Goal: Information Seeking & Learning: Learn about a topic

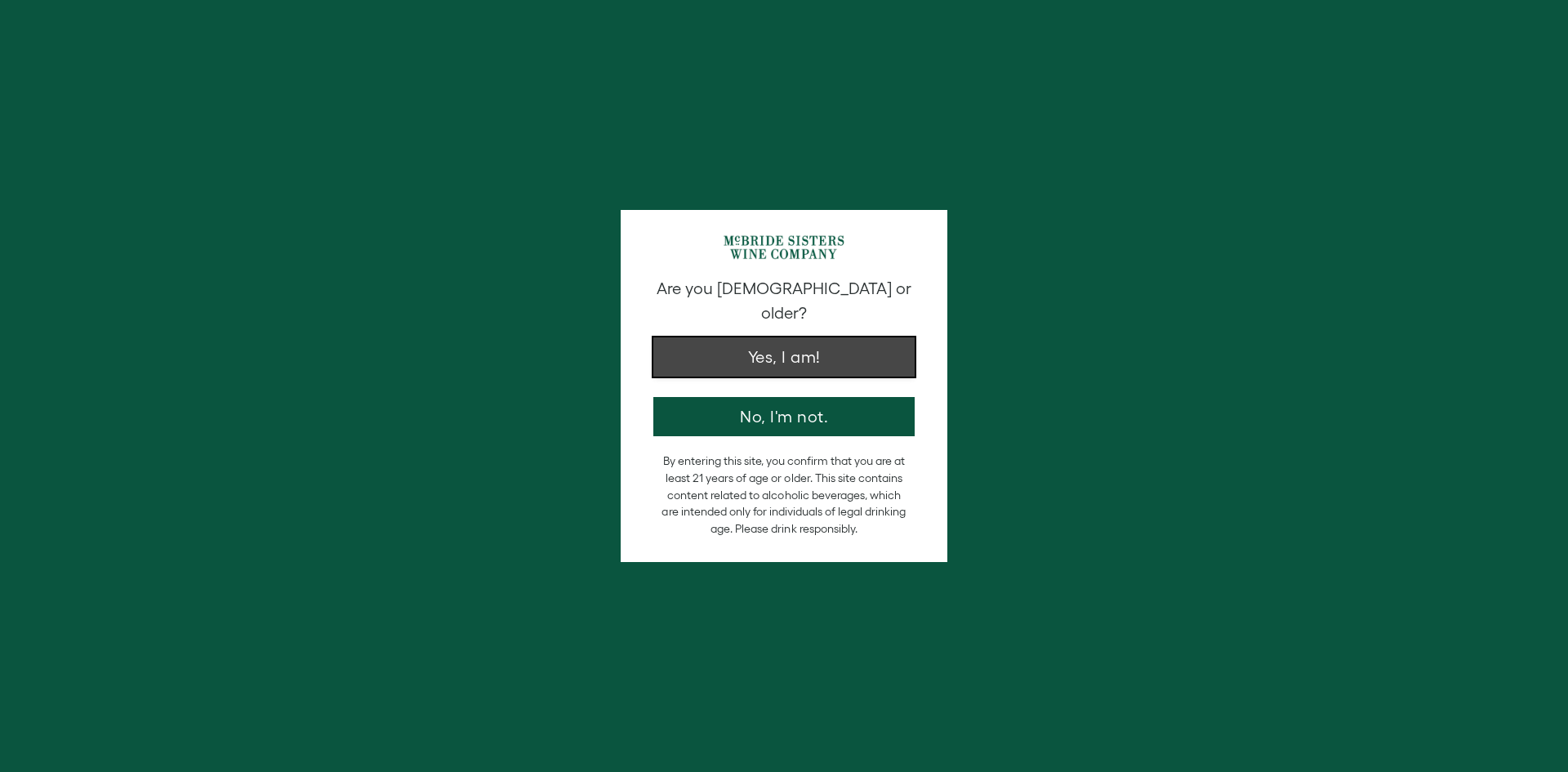
click at [786, 356] on button "Yes, I am!" at bounding box center [784, 356] width 261 height 39
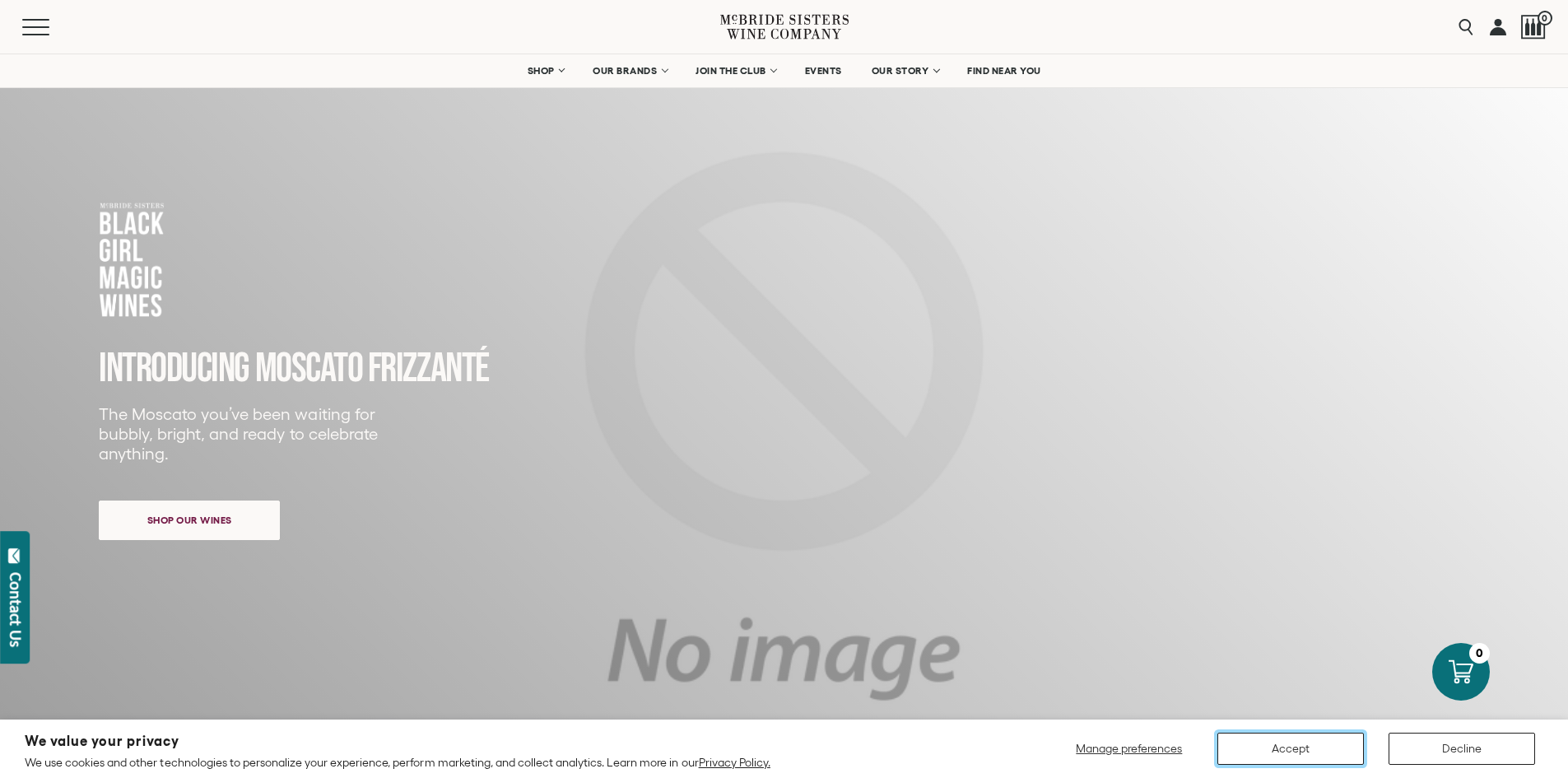
click at [1288, 756] on button "Accept" at bounding box center [1291, 748] width 146 height 33
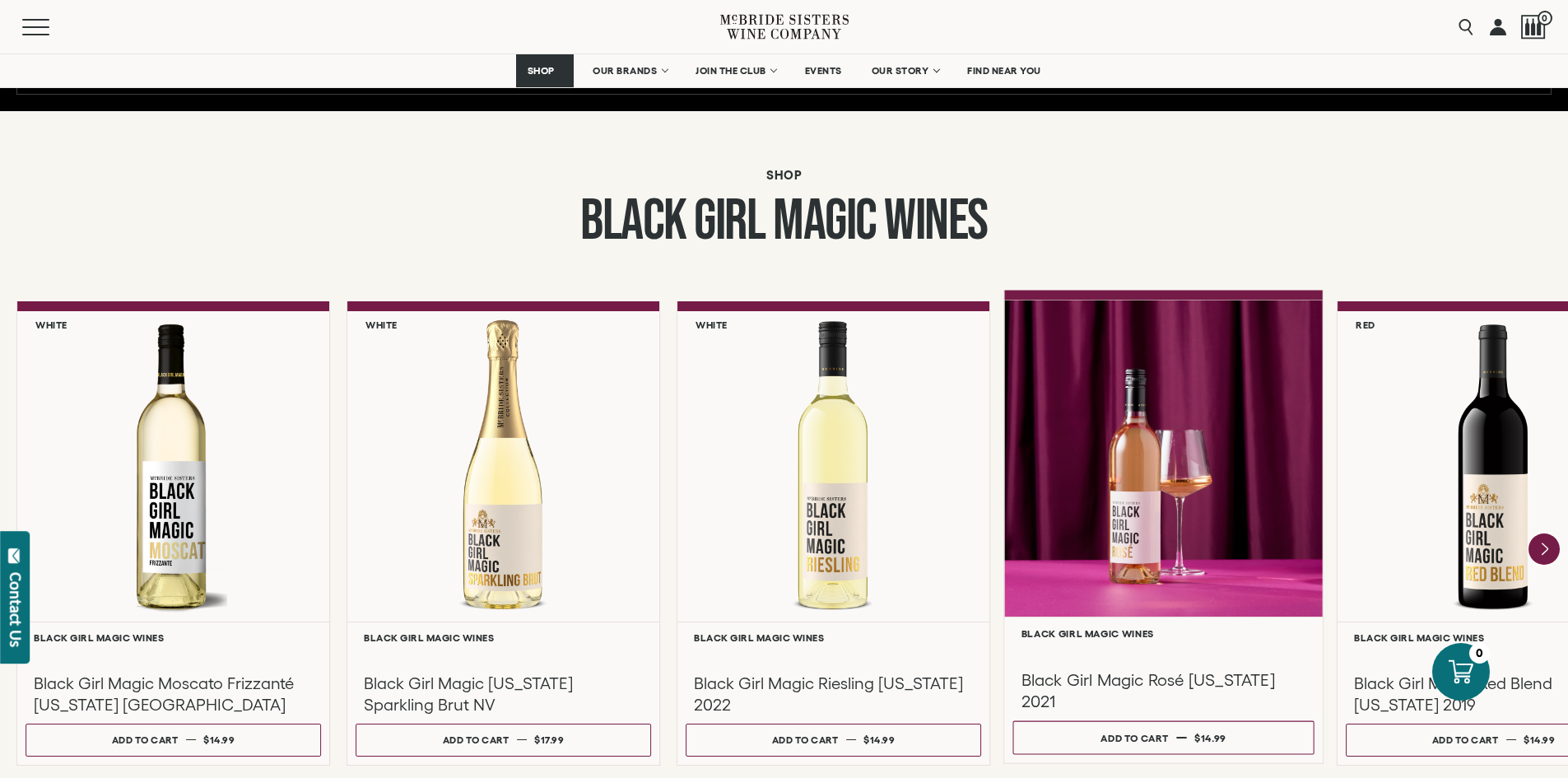
scroll to position [1235, 0]
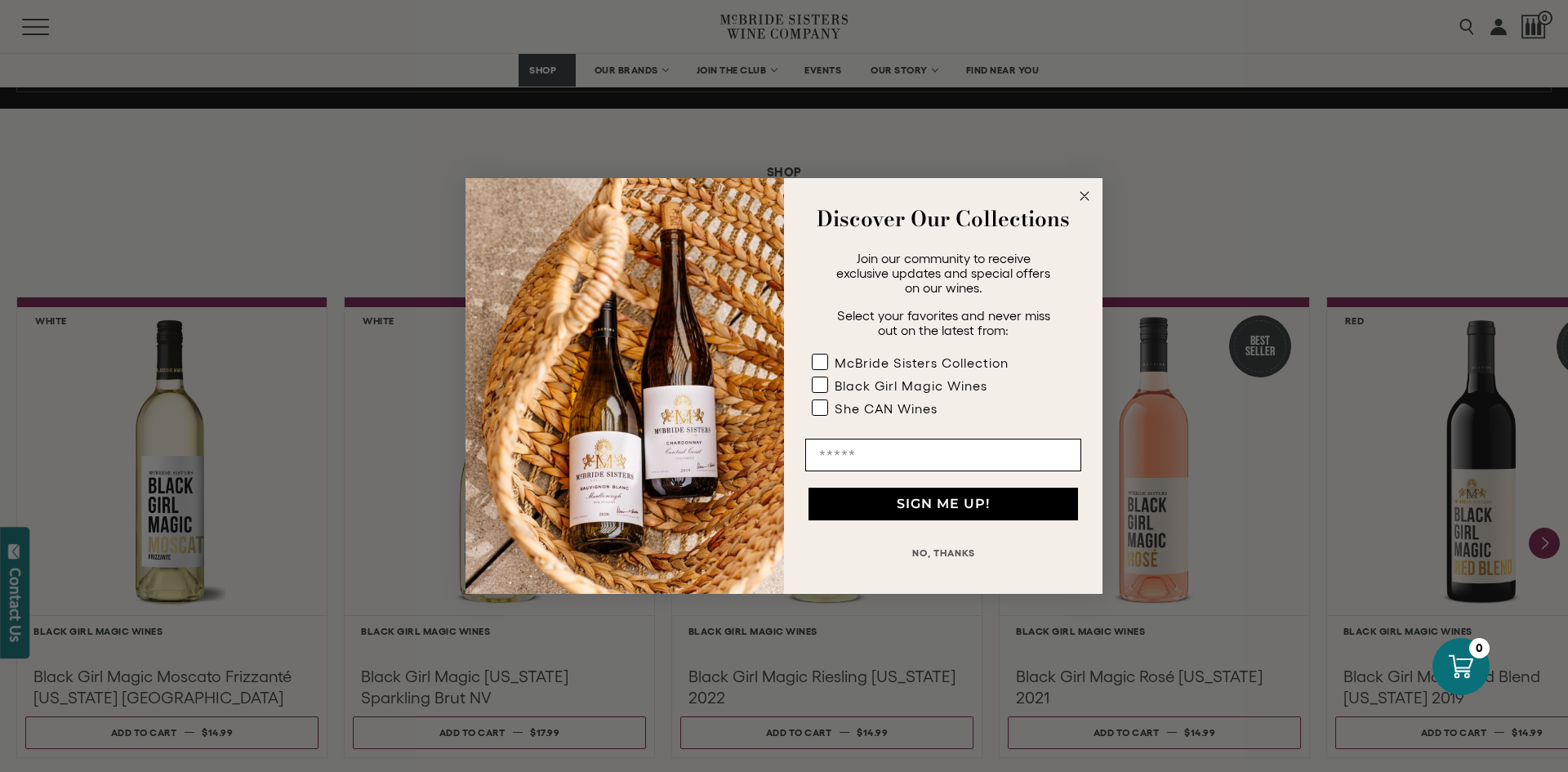
click at [1081, 187] on circle "Close dialog" at bounding box center [1084, 197] width 18 height 18
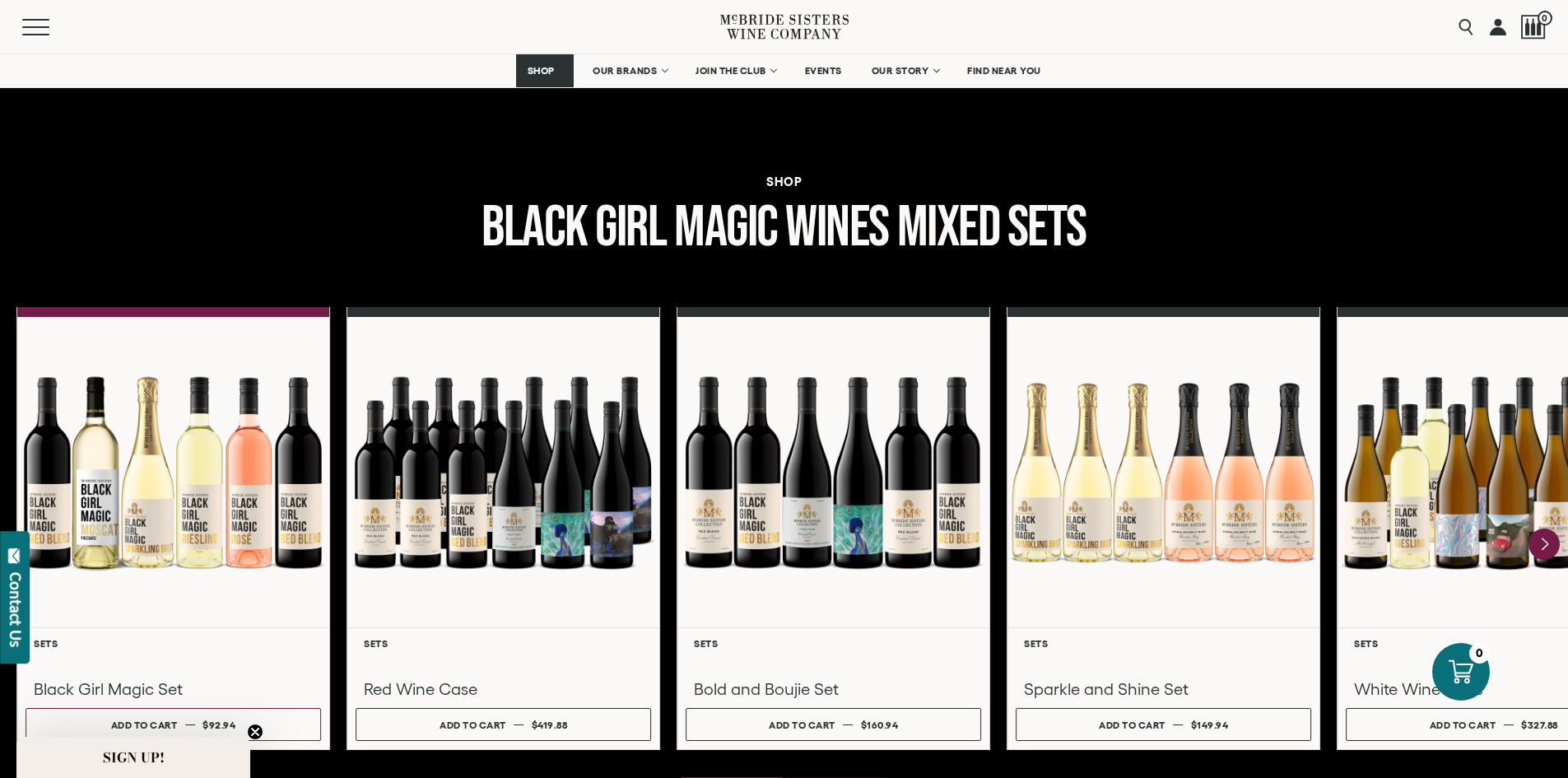
scroll to position [1729, 0]
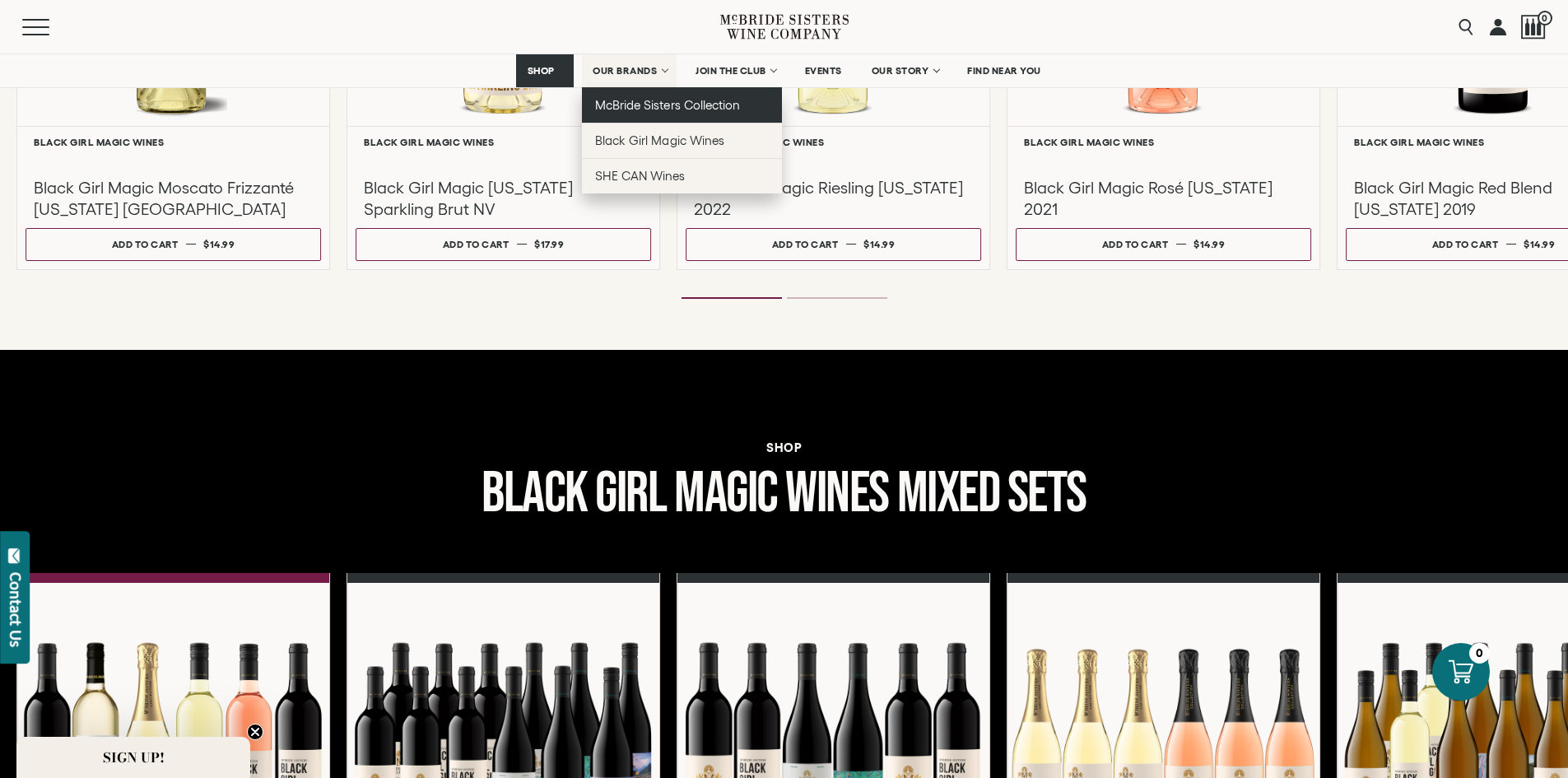
click at [617, 106] on span "McBride Sisters Collection" at bounding box center [668, 104] width 145 height 14
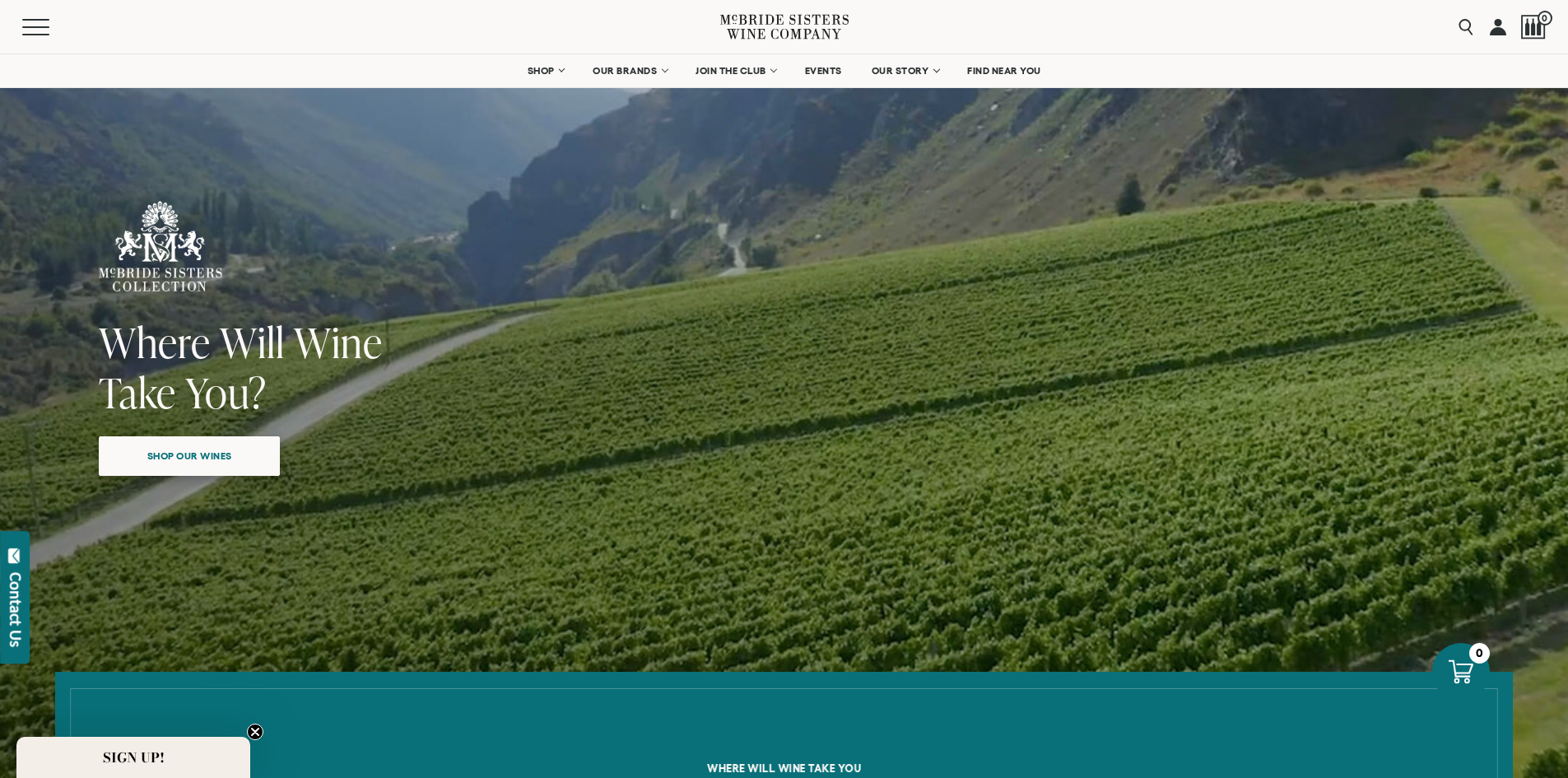
click at [149, 459] on span "Shop our wines" at bounding box center [189, 455] width 142 height 33
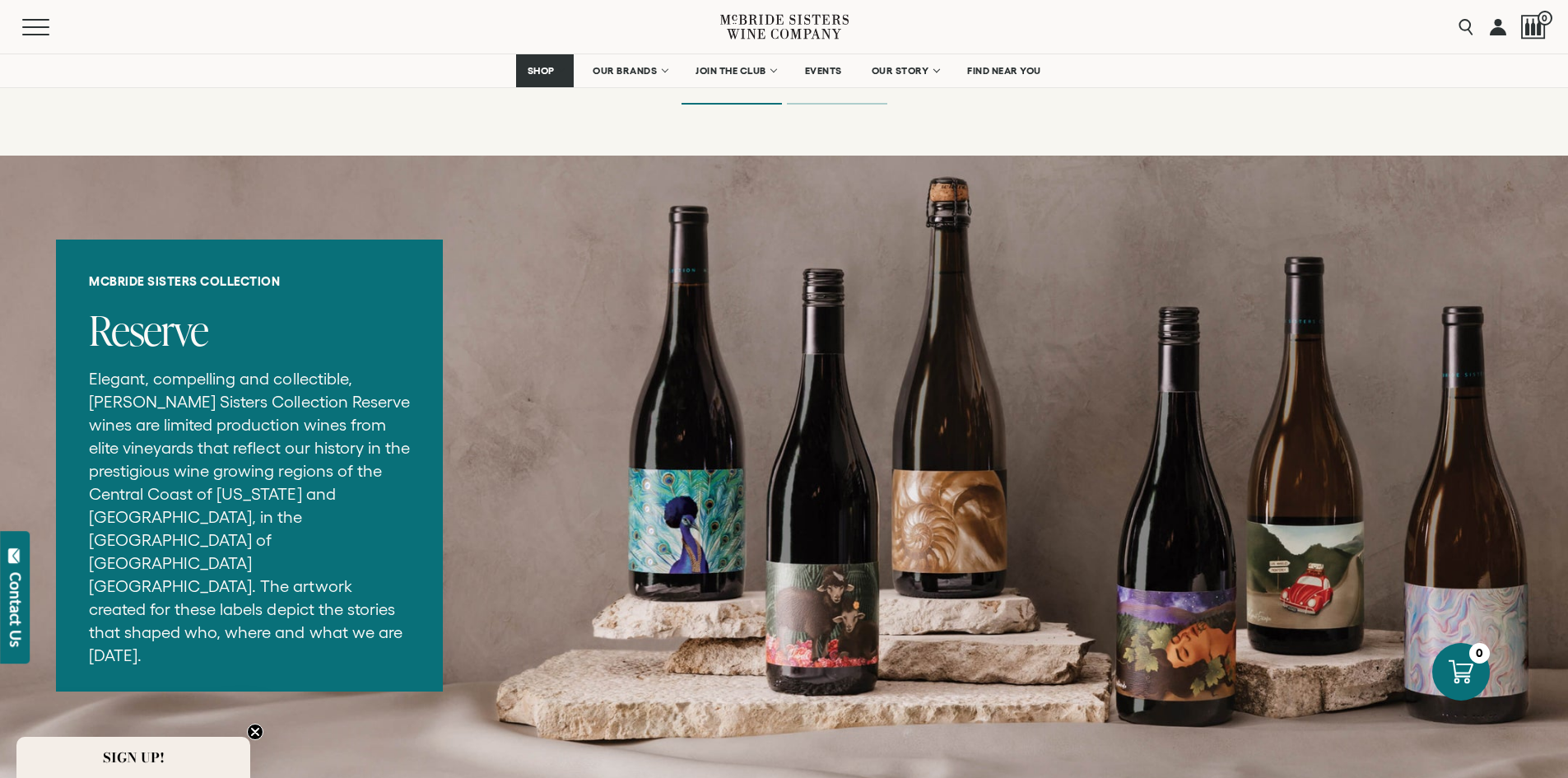
scroll to position [2395, 0]
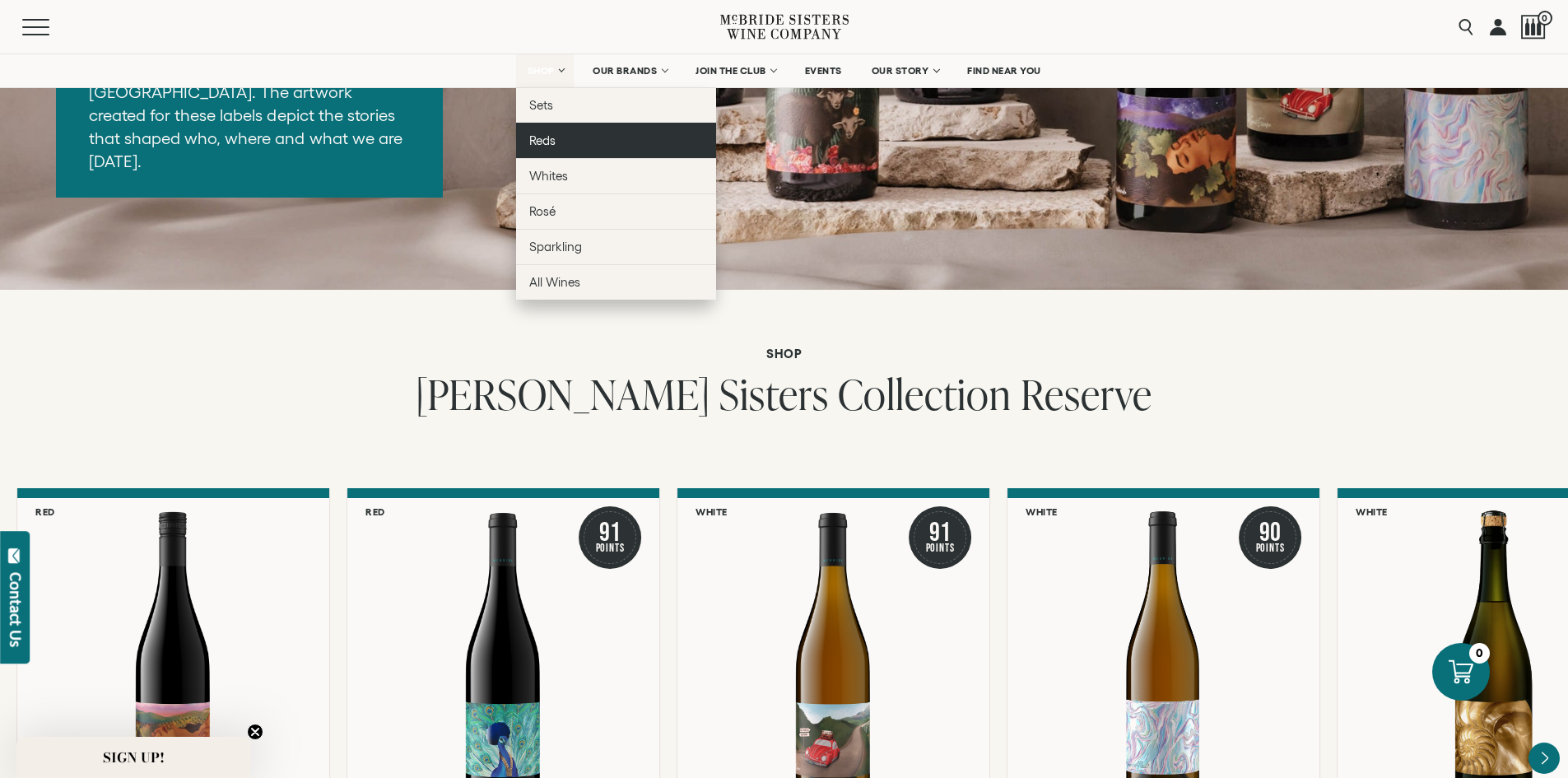
click at [535, 148] on link "Reds" at bounding box center [616, 141] width 200 height 35
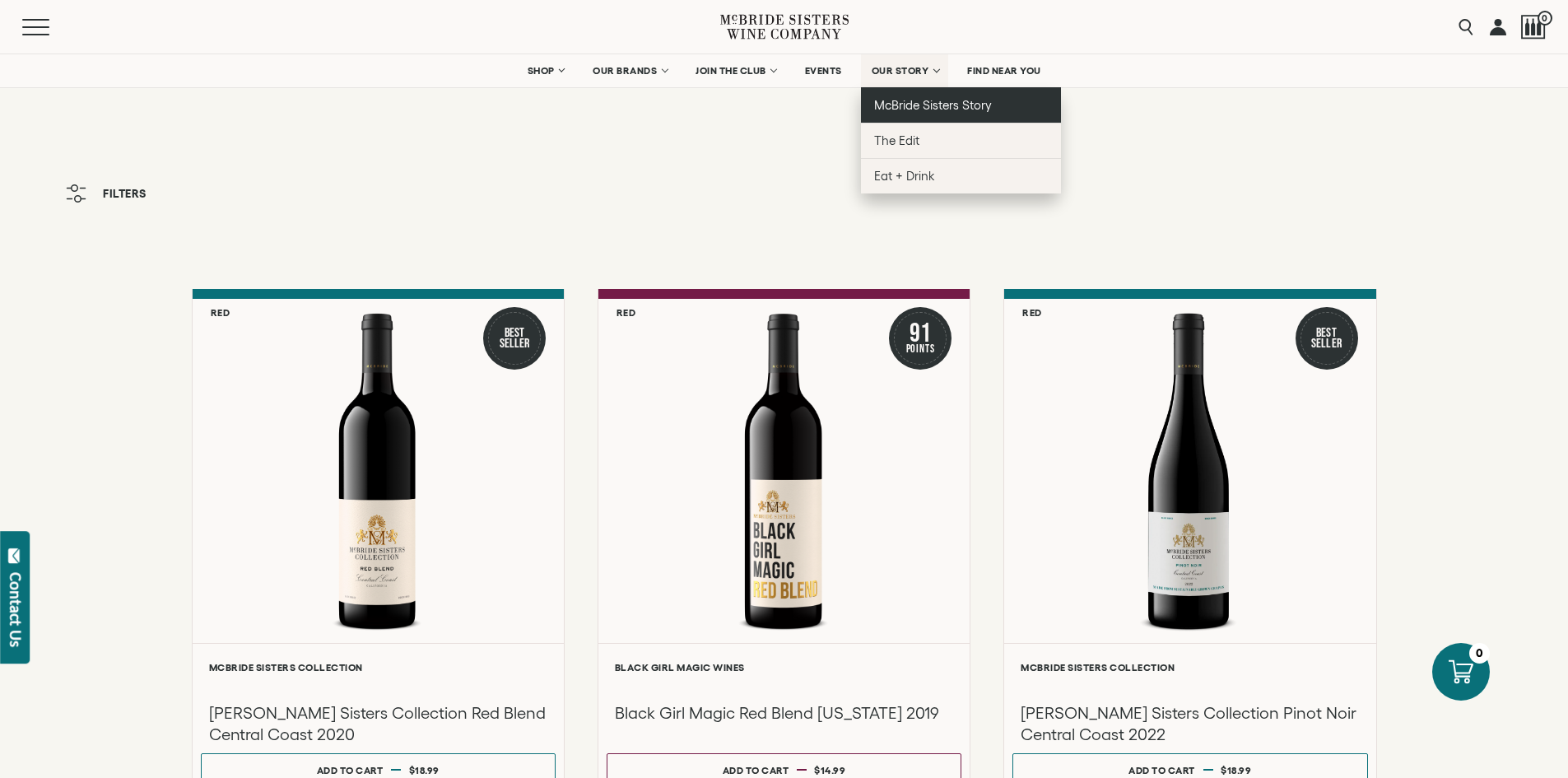
click at [911, 102] on span "McBride Sisters Story" at bounding box center [933, 104] width 118 height 14
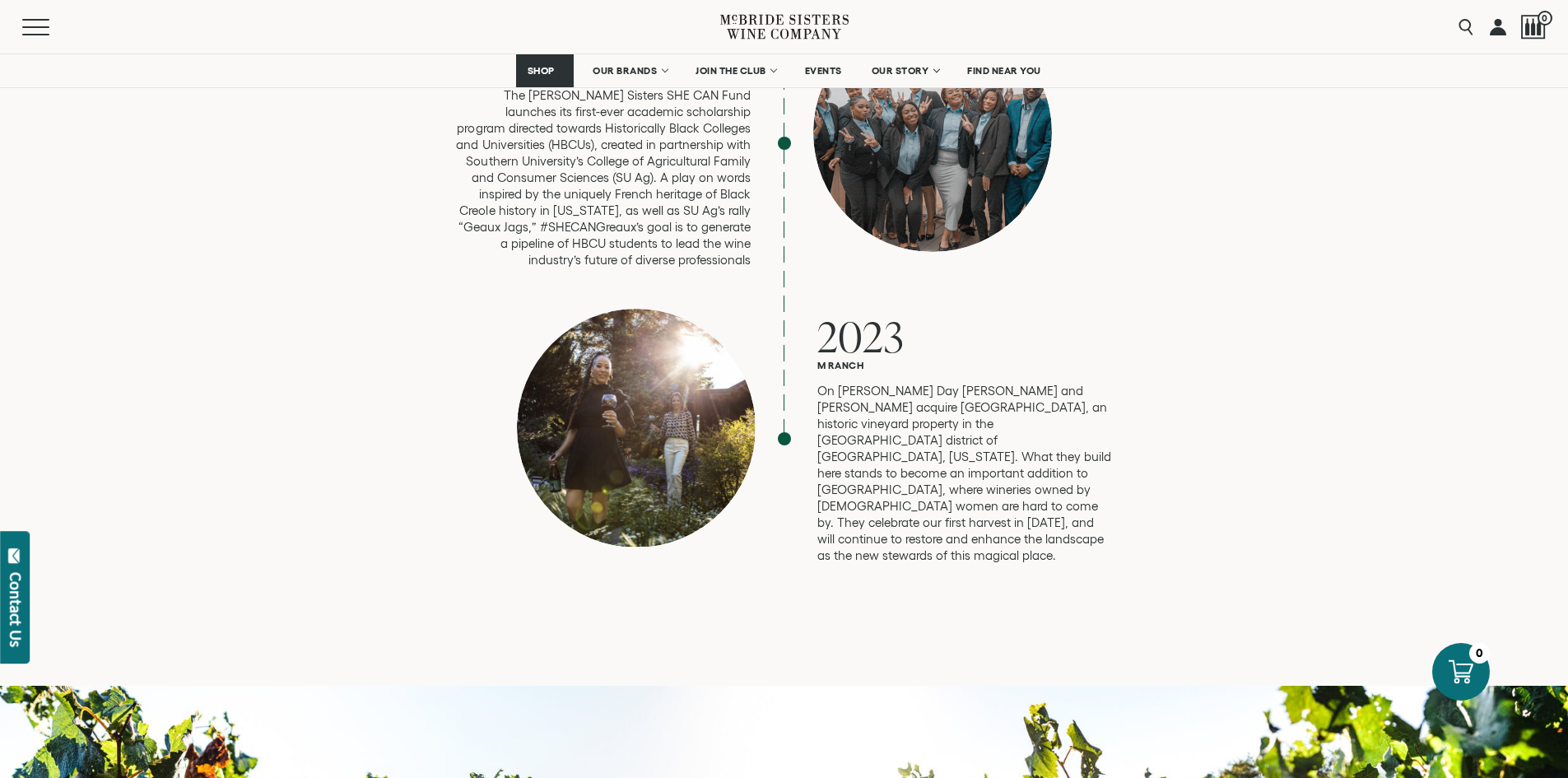
scroll to position [4364, 0]
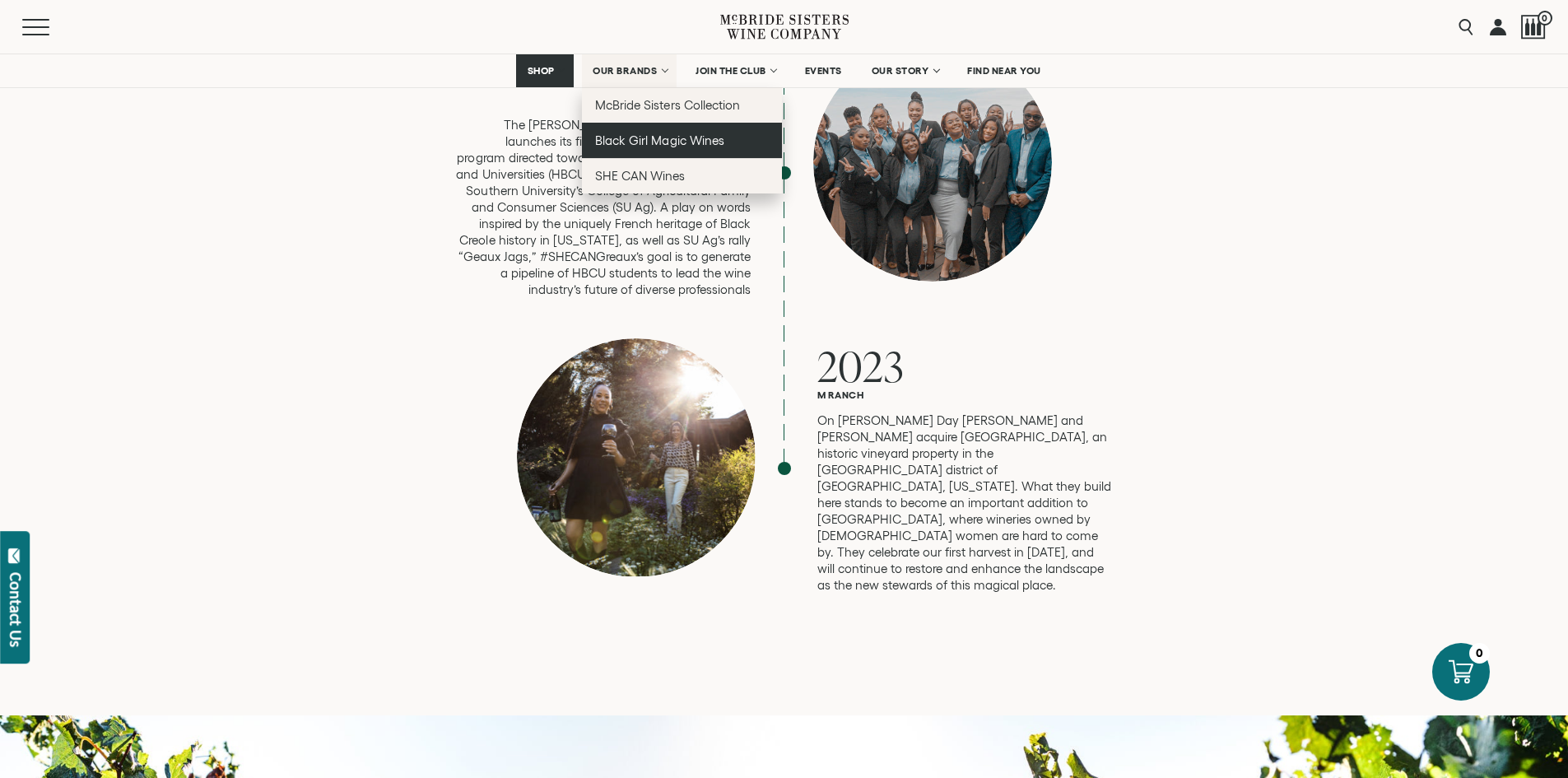
click at [617, 141] on span "Black Girl Magic Wines" at bounding box center [660, 140] width 128 height 14
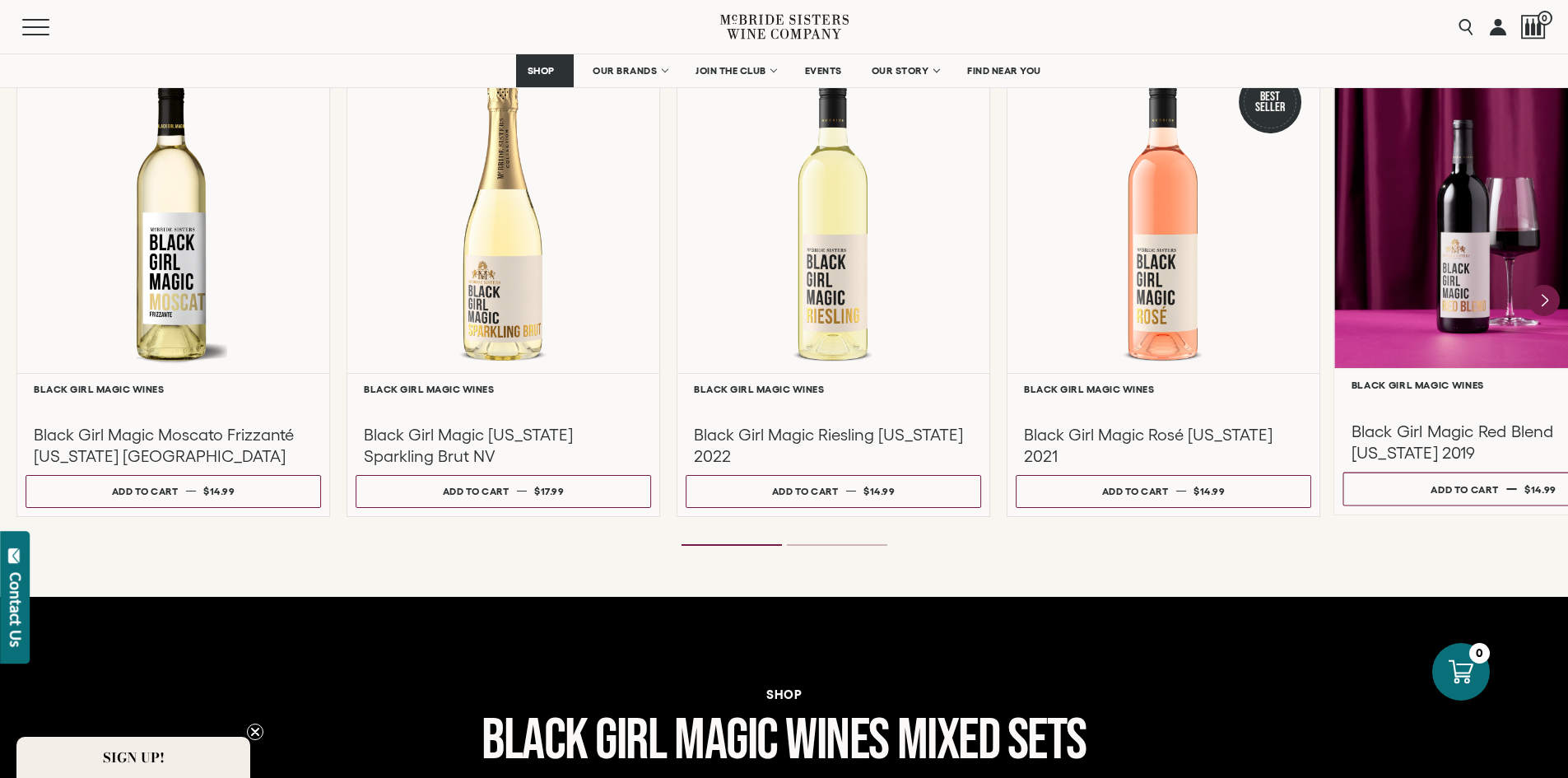
scroll to position [1400, 0]
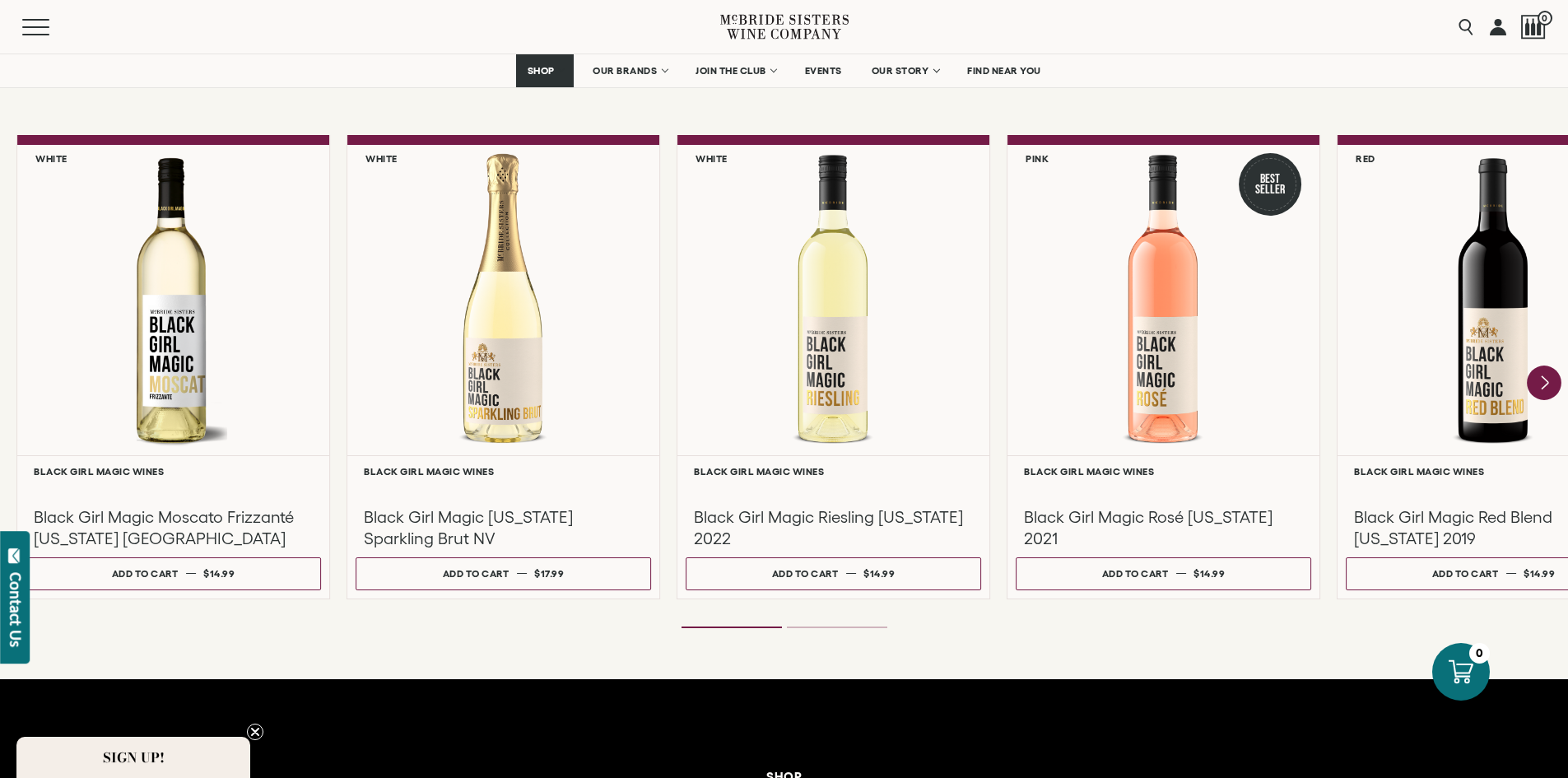
click at [1553, 388] on icon "Next" at bounding box center [1544, 382] width 34 height 34
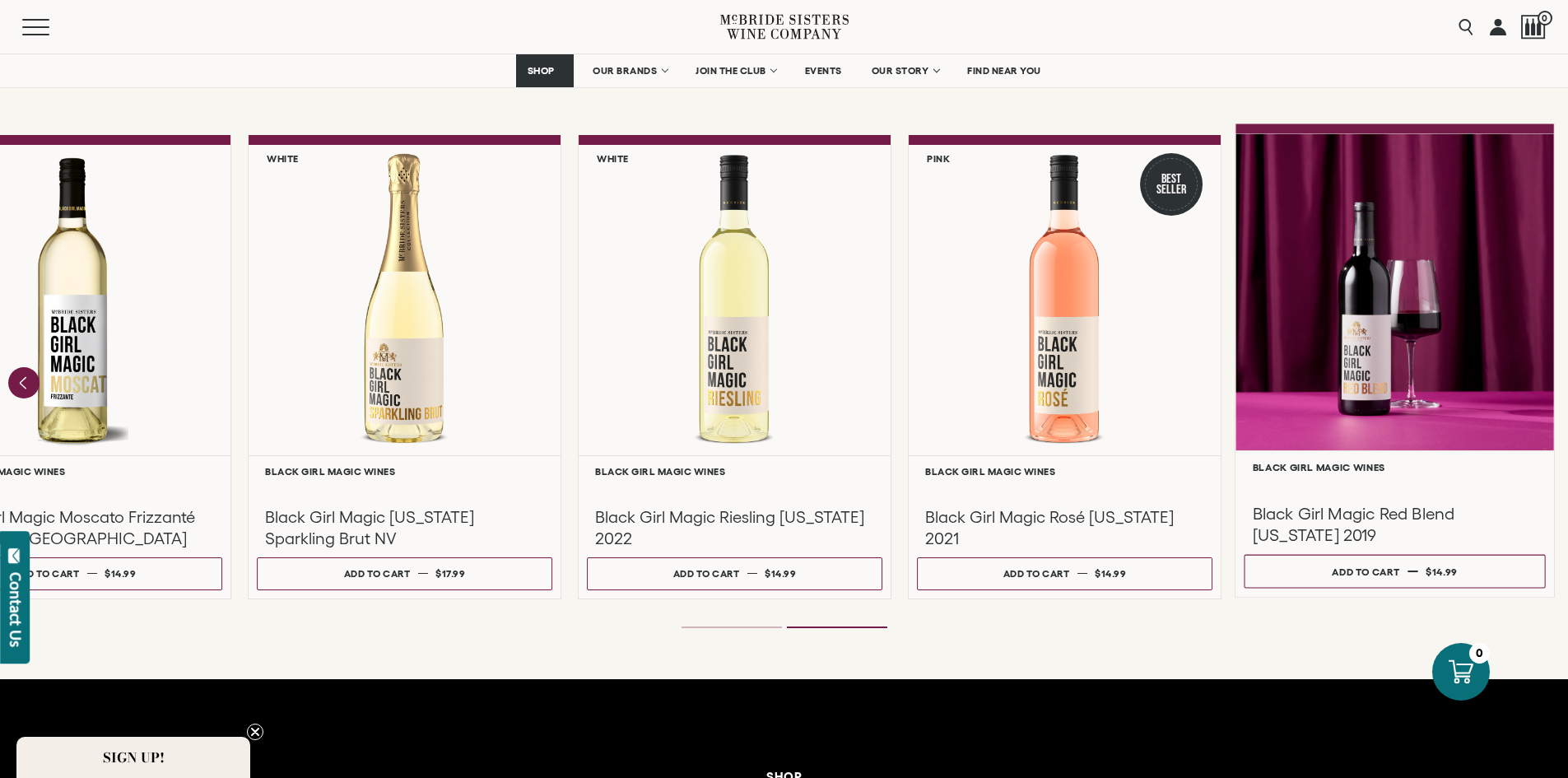
click at [1484, 526] on h3 "Black Girl Magic Red Blend [US_STATE] 2019" at bounding box center [1396, 524] width 285 height 44
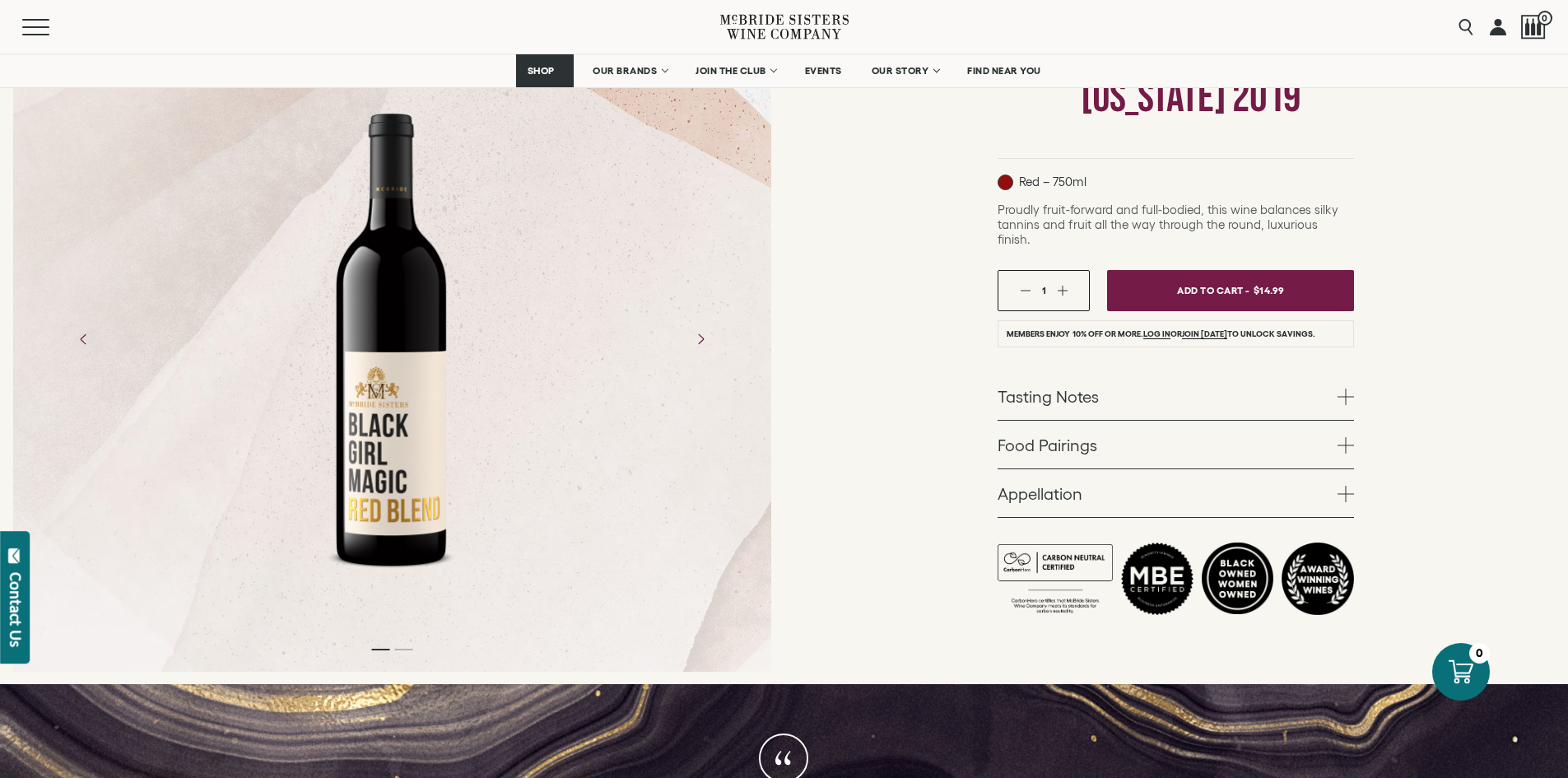
scroll to position [247, 0]
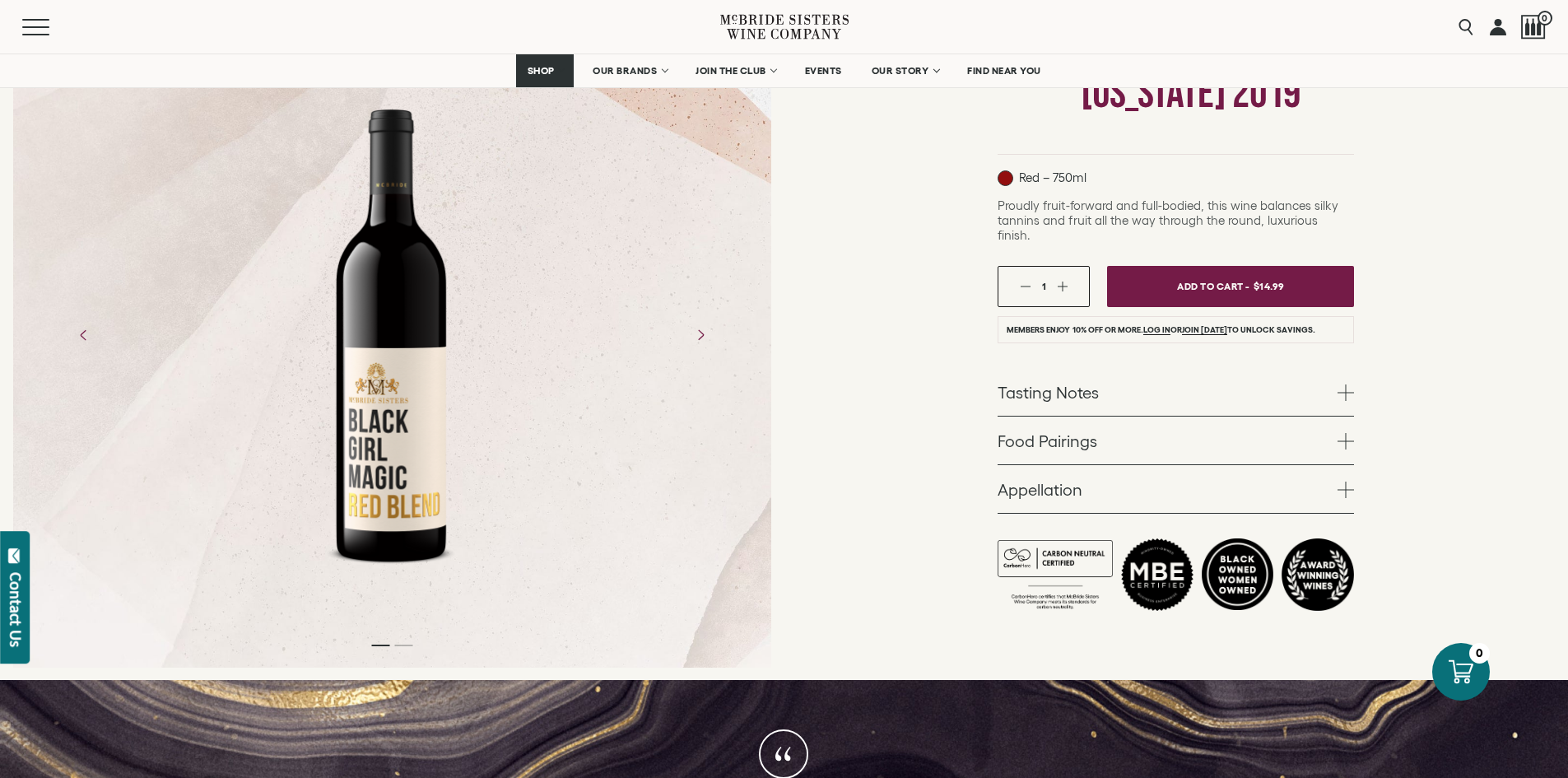
click at [1254, 439] on link "Food Pairings" at bounding box center [1175, 440] width 356 height 47
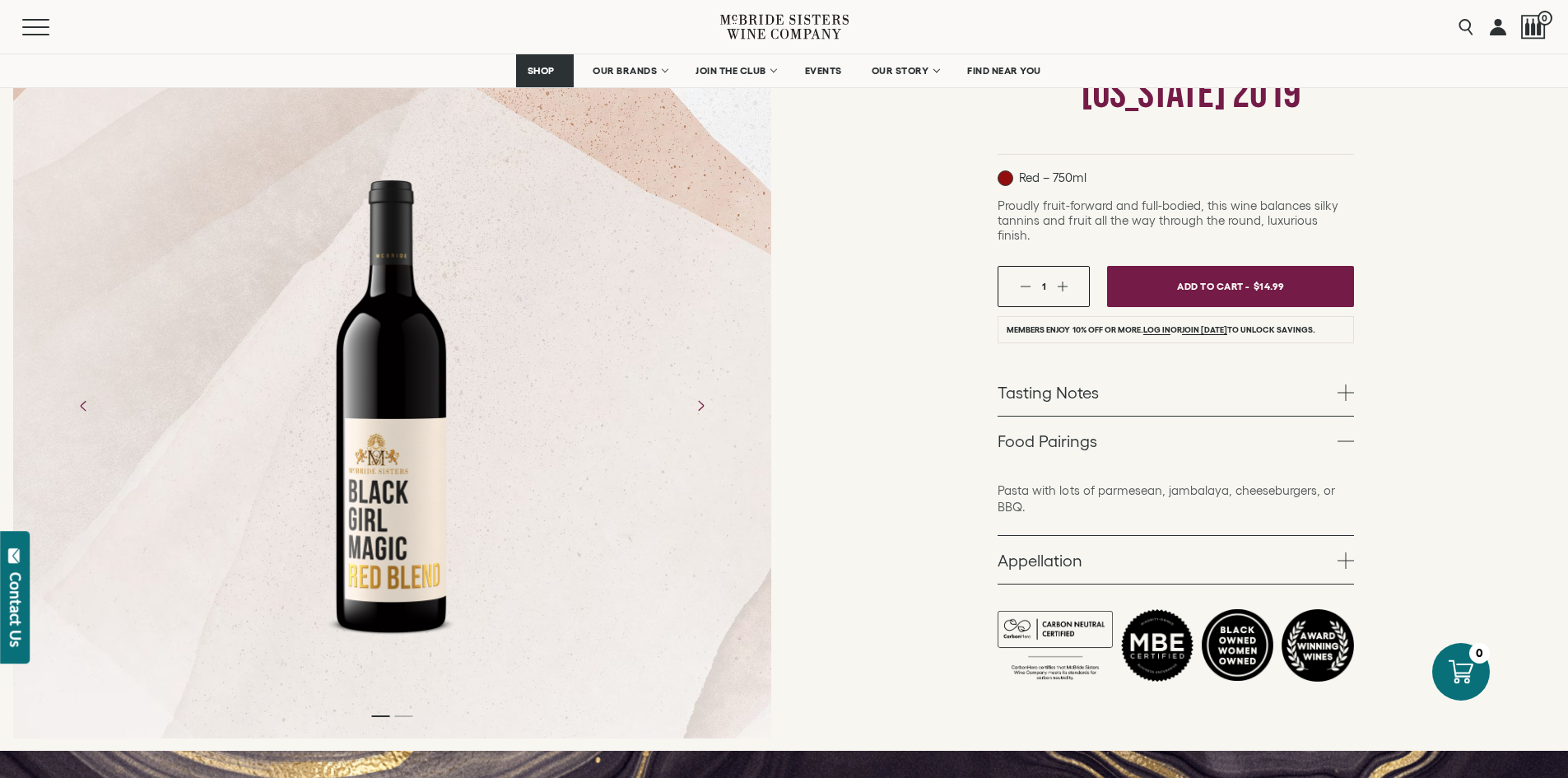
click at [1315, 536] on link "Appellation" at bounding box center [1175, 559] width 356 height 47
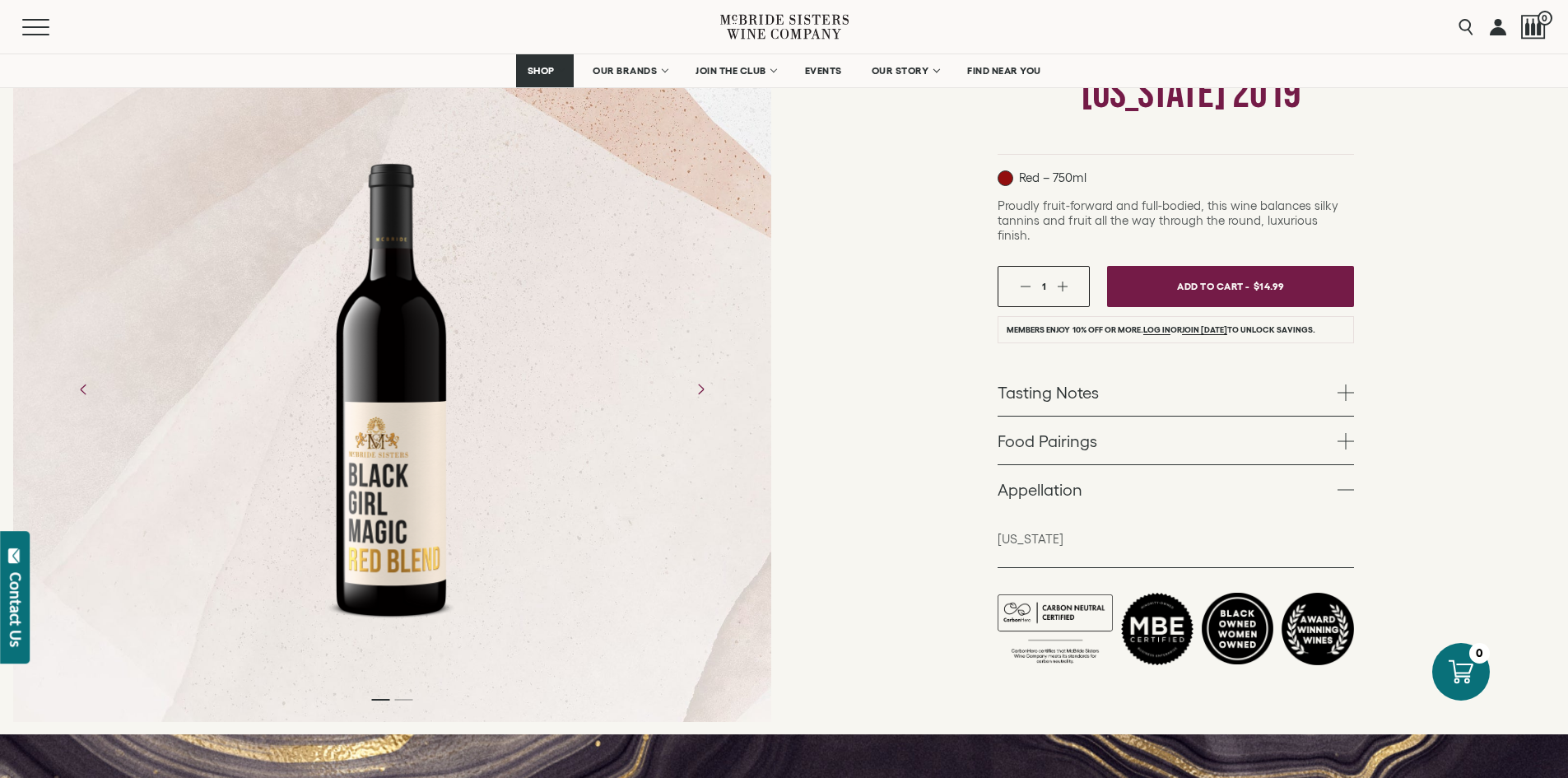
click at [1297, 379] on link "Tasting Notes" at bounding box center [1175, 391] width 356 height 47
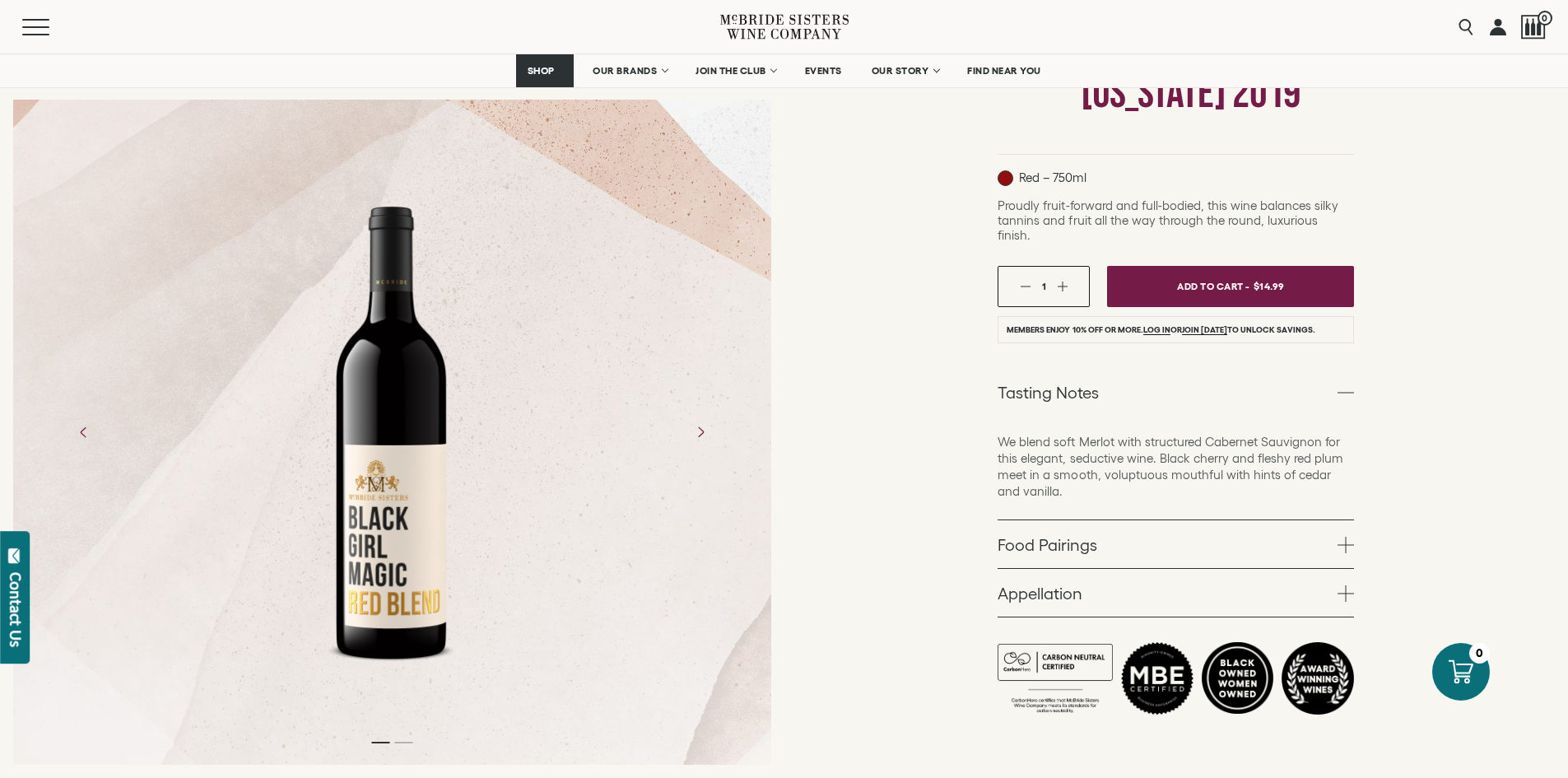
click at [867, 442] on div "Black Girl Magic Wines Black Girl Magic Red Blend [US_STATE] 2019 Red – 750ml" at bounding box center [1176, 336] width 784 height 896
click at [1336, 378] on link "Tasting Notes" at bounding box center [1175, 391] width 356 height 47
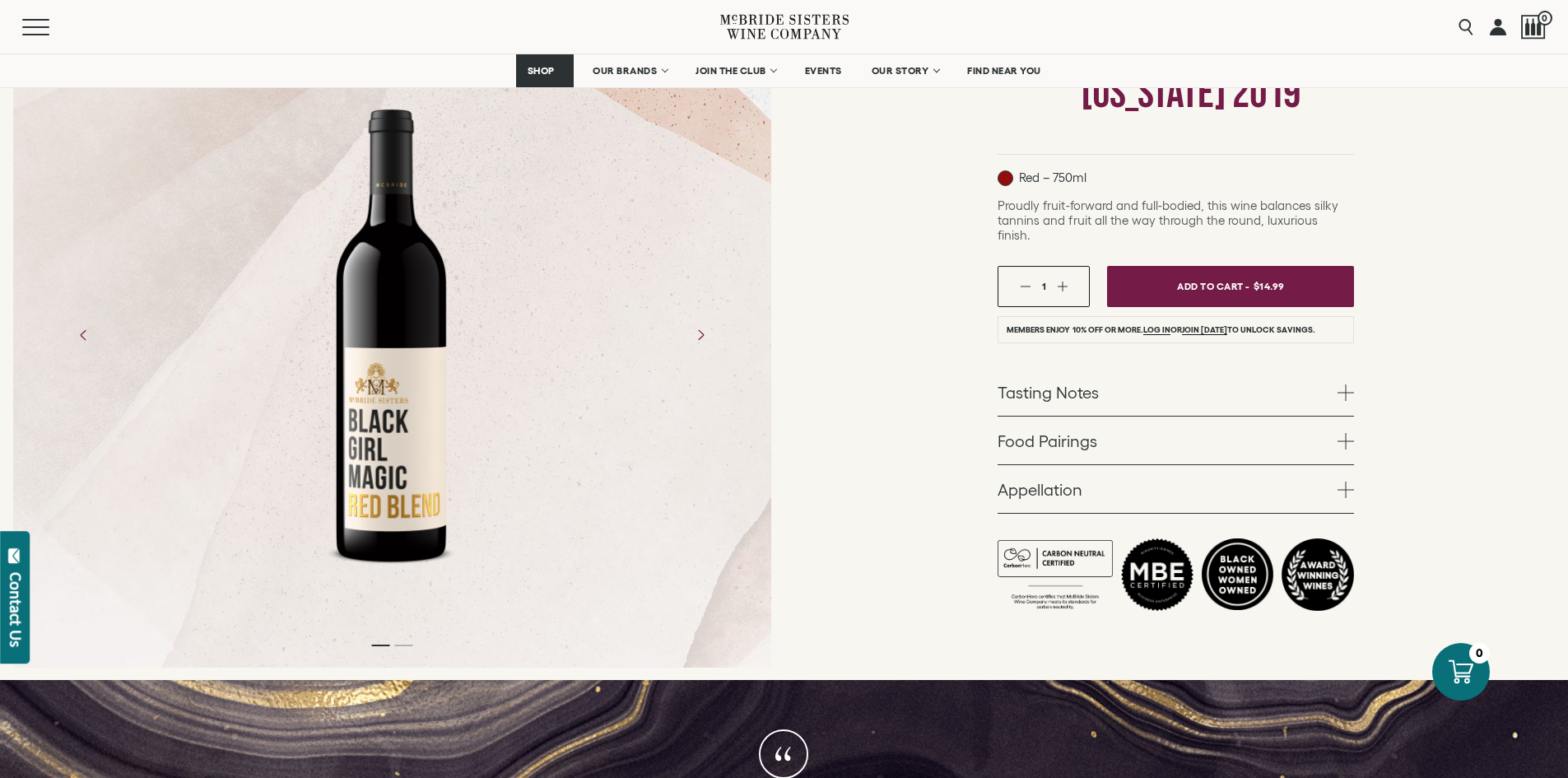
click at [1336, 378] on link "Tasting Notes" at bounding box center [1175, 391] width 356 height 47
